Goal: Find specific page/section: Find specific page/section

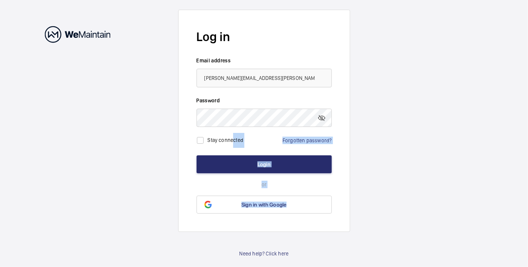
click at [232, 142] on form "Log in Email address [PERSON_NAME][EMAIL_ADDRESS][PERSON_NAME][DOMAIN_NAME] Pas…" at bounding box center [264, 121] width 172 height 223
click at [232, 142] on label "Stay connected" at bounding box center [226, 140] width 36 height 6
checkbox input "true"
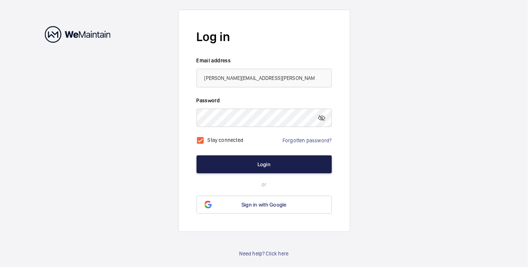
click at [238, 161] on button "Login" at bounding box center [263, 164] width 135 height 18
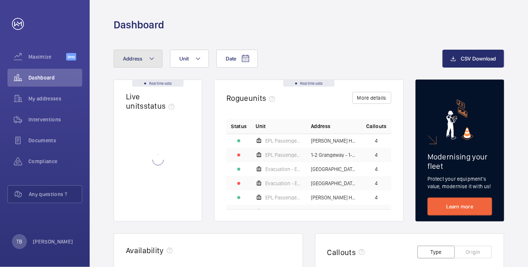
click at [137, 65] on button "Address" at bounding box center [138, 59] width 49 height 18
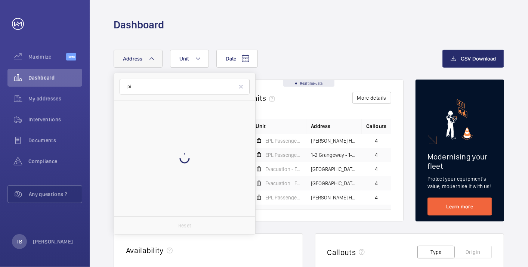
type input "p"
type input "c"
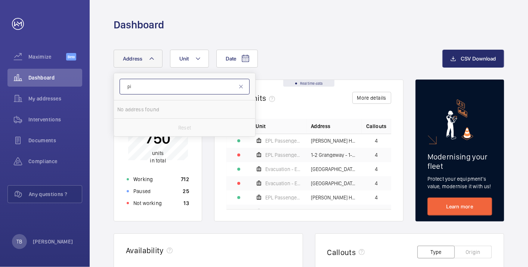
type input "p"
type input "siding"
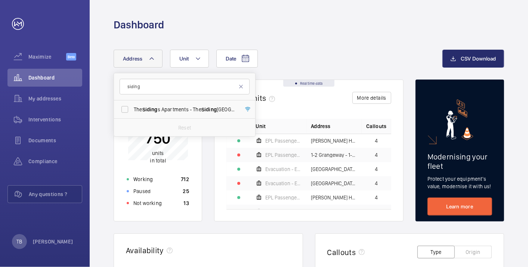
click at [184, 106] on span "The Siding s Apartments - [GEOGRAPHIC_DATA]" at bounding box center [185, 109] width 103 height 7
click at [132, 105] on input "The Siding s Apartments - [GEOGRAPHIC_DATA]" at bounding box center [124, 109] width 15 height 15
checkbox input "true"
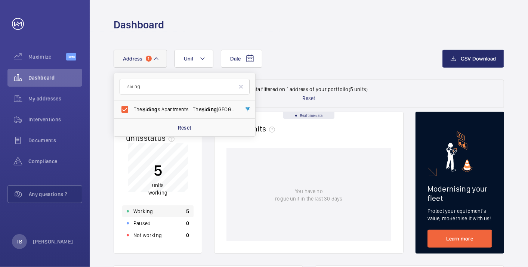
click at [153, 212] on div "Working 5" at bounding box center [157, 211] width 71 height 12
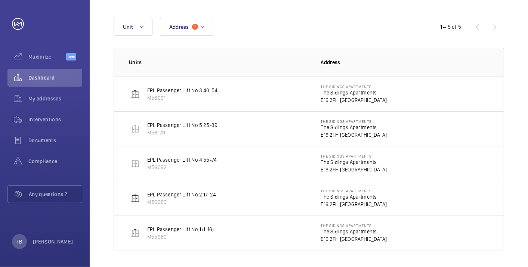
scroll to position [83, 0]
click at [335, 122] on p "The Sidings Apartments" at bounding box center [354, 121] width 66 height 4
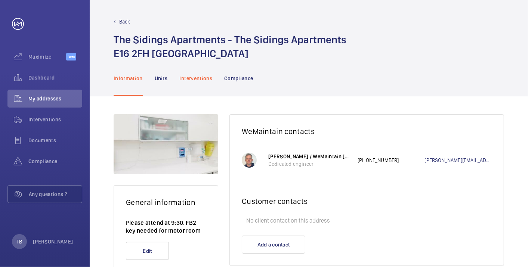
click at [205, 75] on p "Interventions" at bounding box center [196, 78] width 33 height 7
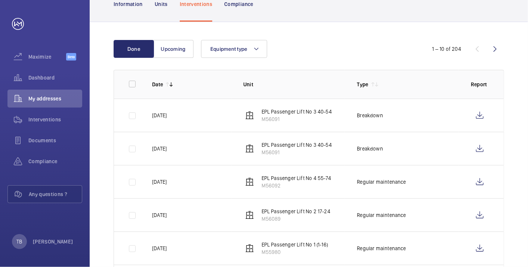
scroll to position [82, 0]
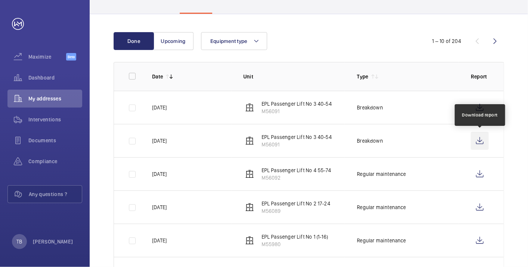
click at [474, 137] on wm-front-icon-button at bounding box center [479, 141] width 18 height 18
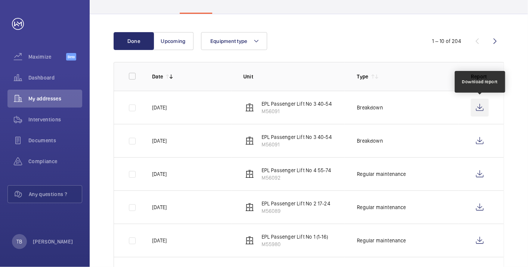
click at [479, 111] on wm-front-icon-button at bounding box center [479, 108] width 18 height 18
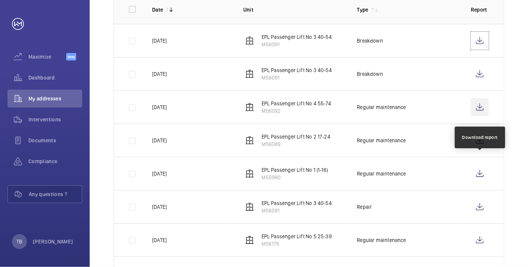
scroll to position [151, 0]
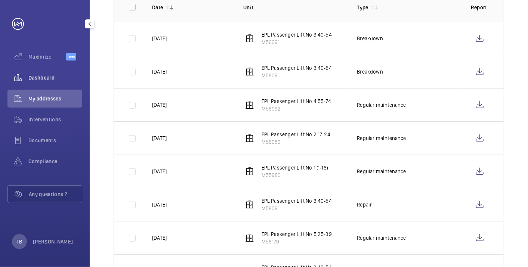
click at [56, 80] on span "Dashboard" at bounding box center [55, 77] width 54 height 7
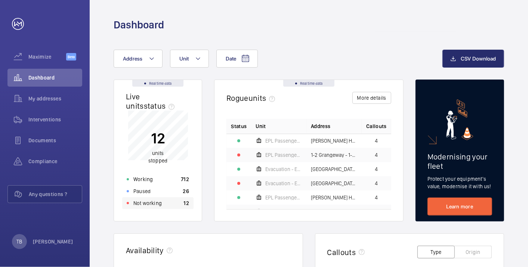
click at [164, 201] on div "Not working 12" at bounding box center [157, 203] width 71 height 12
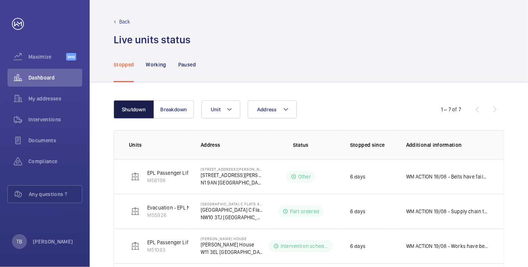
click at [139, 108] on button "Shutdown" at bounding box center [134, 109] width 40 height 18
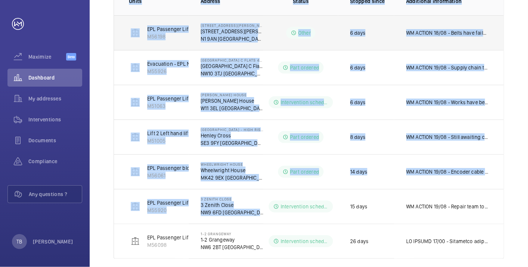
scroll to position [152, 0]
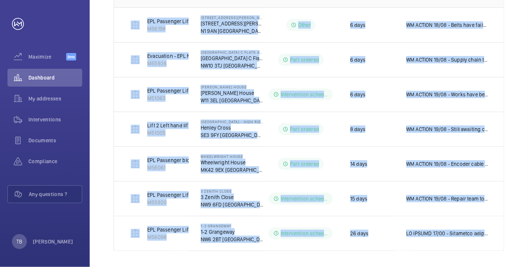
drag, startPoint x: 122, startPoint y: 145, endPoint x: 521, endPoint y: 234, distance: 408.1
click at [521, 234] on div "Shutdown Breakdown Address Unit 1 – 7 of 7 Units Address Status Stopped since A…" at bounding box center [309, 100] width 438 height 338
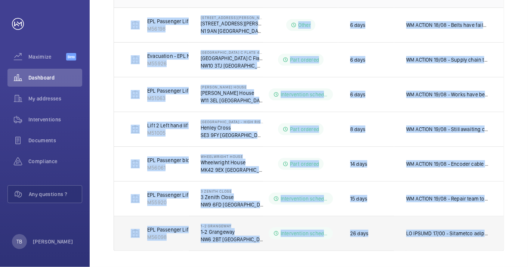
copy table "Units Address Status Stopped since Additional information EPL Passenger Lift M5…"
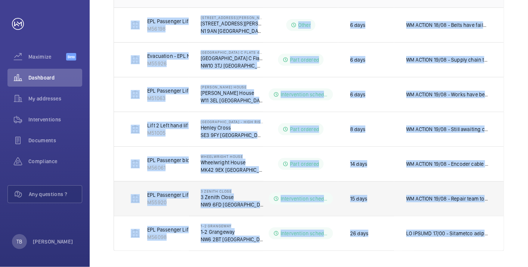
scroll to position [0, 0]
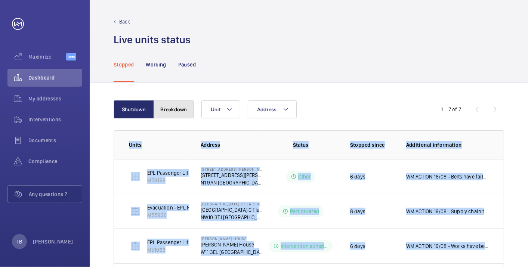
click at [175, 114] on button "Breakdown" at bounding box center [173, 109] width 40 height 18
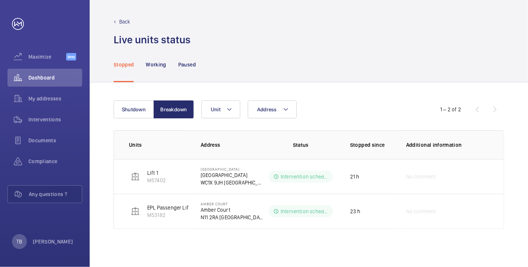
click at [108, 119] on div "Shutdown Breakdown Address Unit 1 – 2 of 2 Units Address Status Stopped since A…" at bounding box center [309, 175] width 438 height 184
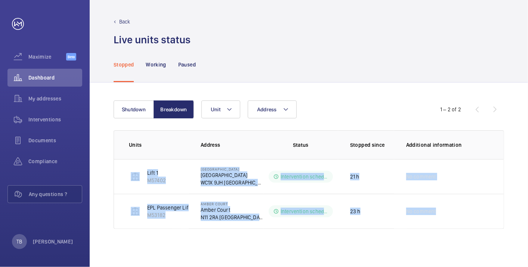
drag, startPoint x: 122, startPoint y: 175, endPoint x: 517, endPoint y: 237, distance: 399.1
click at [517, 237] on div "Shutdown Breakdown Address Unit 1 – 2 of 2 Units Address Status Stopped since A…" at bounding box center [309, 175] width 438 height 184
copy tbody "Lift 1 M57402 Pioneer House Pioneer House WC1X 9JH LONDON Intervention schedule…"
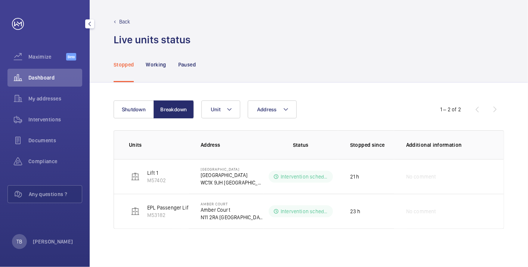
click at [46, 79] on span "Dashboard" at bounding box center [55, 77] width 54 height 7
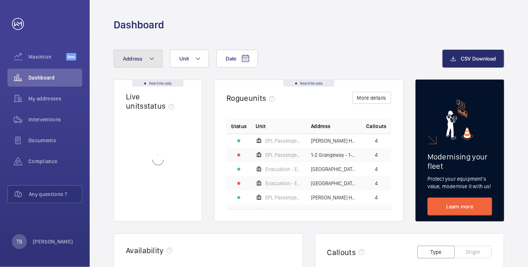
click at [136, 63] on button "Address" at bounding box center [138, 59] width 49 height 18
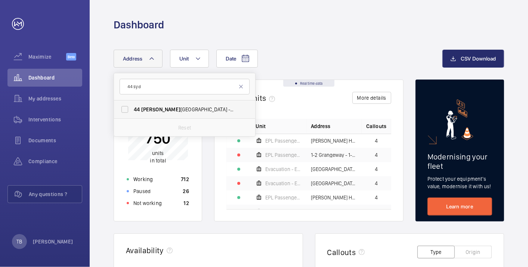
type input "44 syd"
click at [230, 108] on span "44" at bounding box center [233, 109] width 6 height 6
click at [132, 108] on input "44 Syd enham Road - 44 Syd enham Road, LONDON CR0 2FQ" at bounding box center [124, 109] width 15 height 15
checkbox input "true"
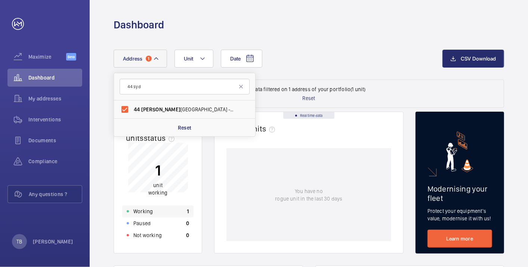
click at [156, 214] on div "Working 1" at bounding box center [157, 211] width 71 height 12
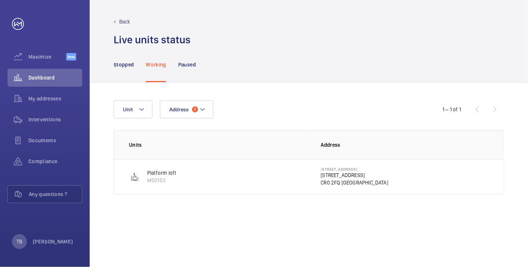
click at [349, 171] on p "44 Sydenham Road" at bounding box center [355, 174] width 68 height 7
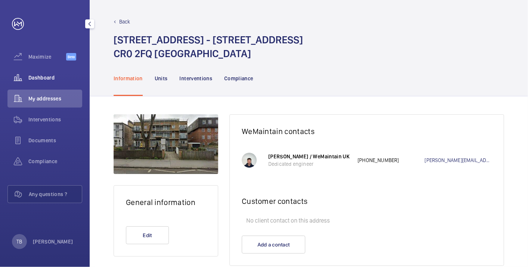
click at [57, 79] on span "Dashboard" at bounding box center [55, 77] width 54 height 7
